Goal: Task Accomplishment & Management: Use online tool/utility

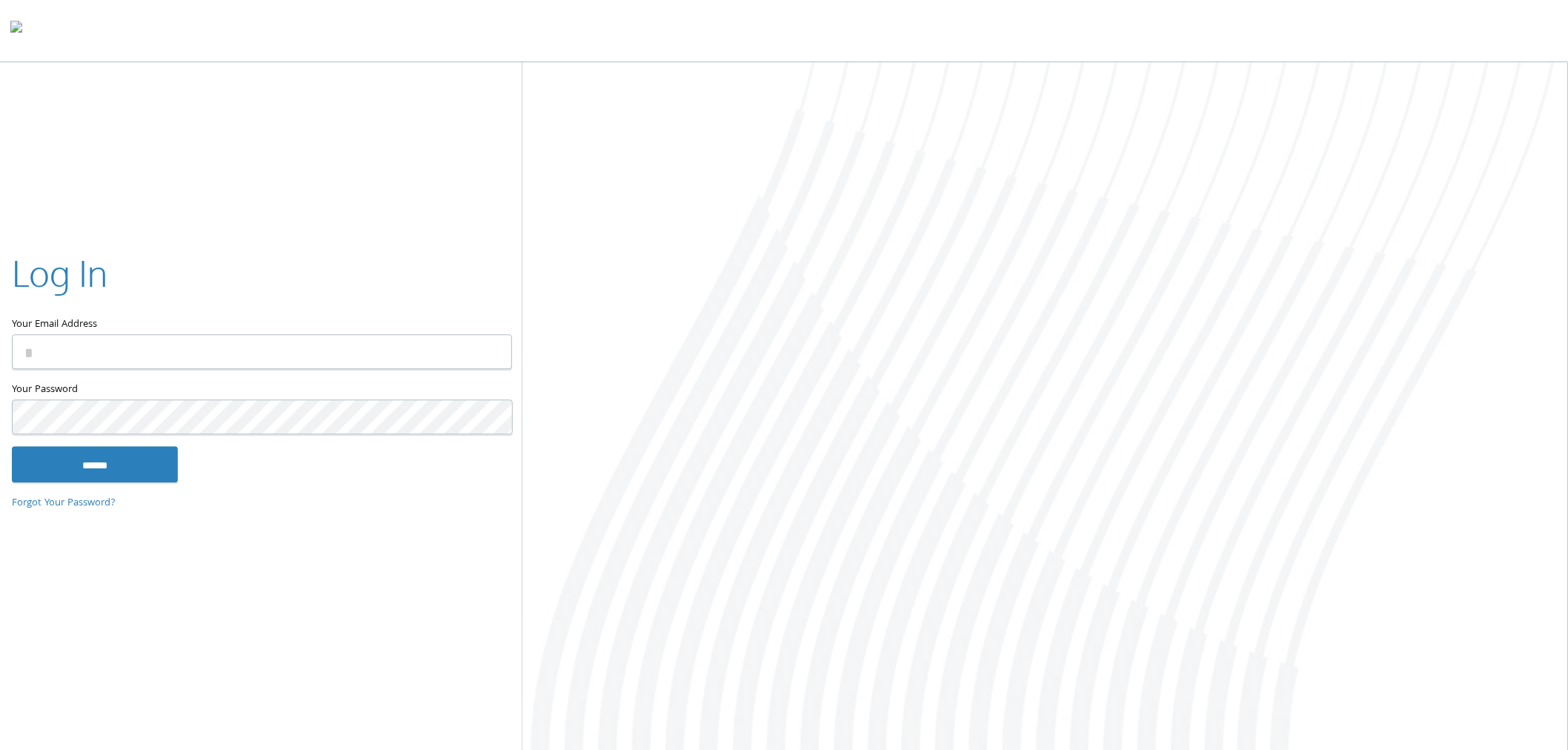
type input "**********"
click at [127, 477] on input "******" at bounding box center [94, 465] width 166 height 36
click at [109, 460] on input "******" at bounding box center [94, 465] width 166 height 36
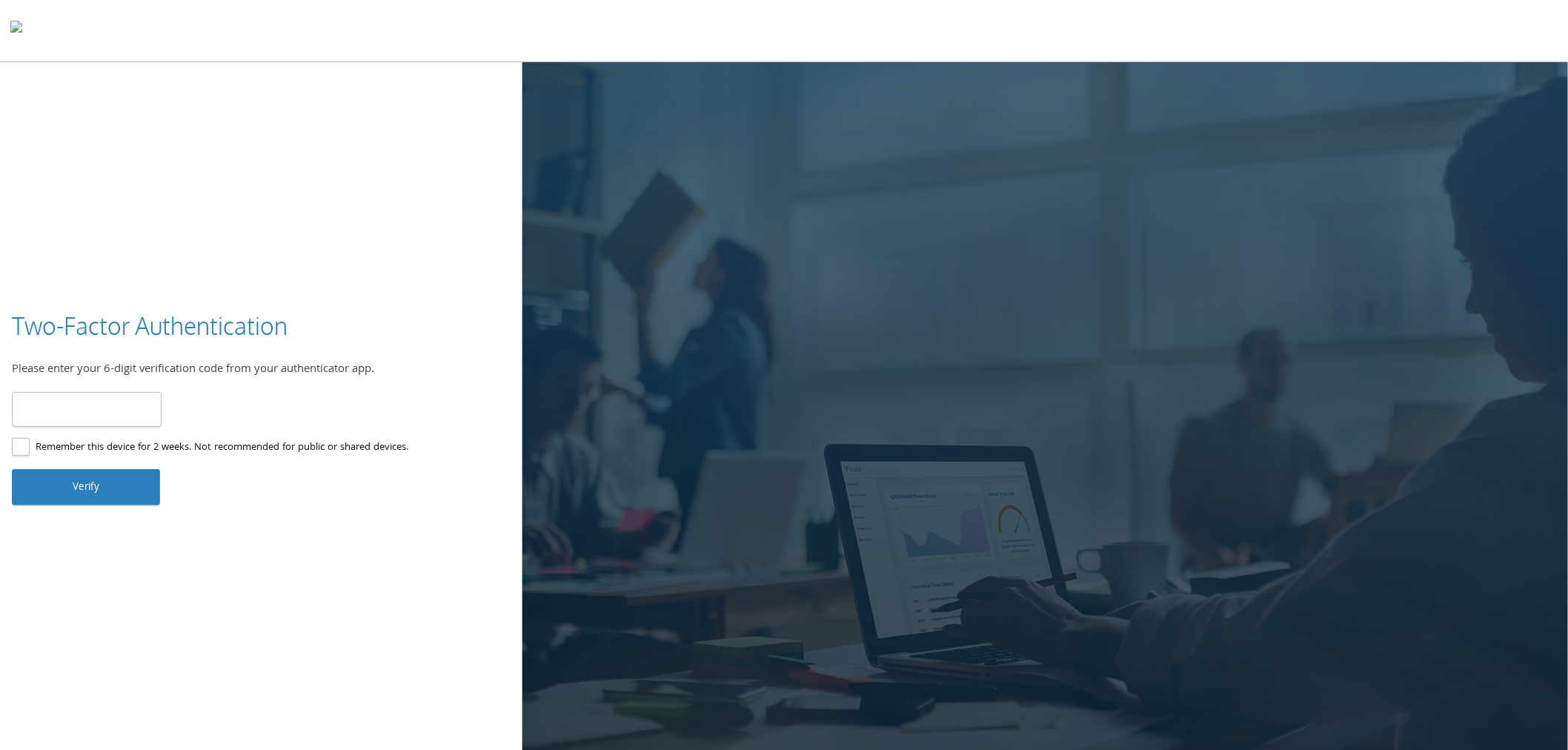
type input "******"
